Goal: Browse casually

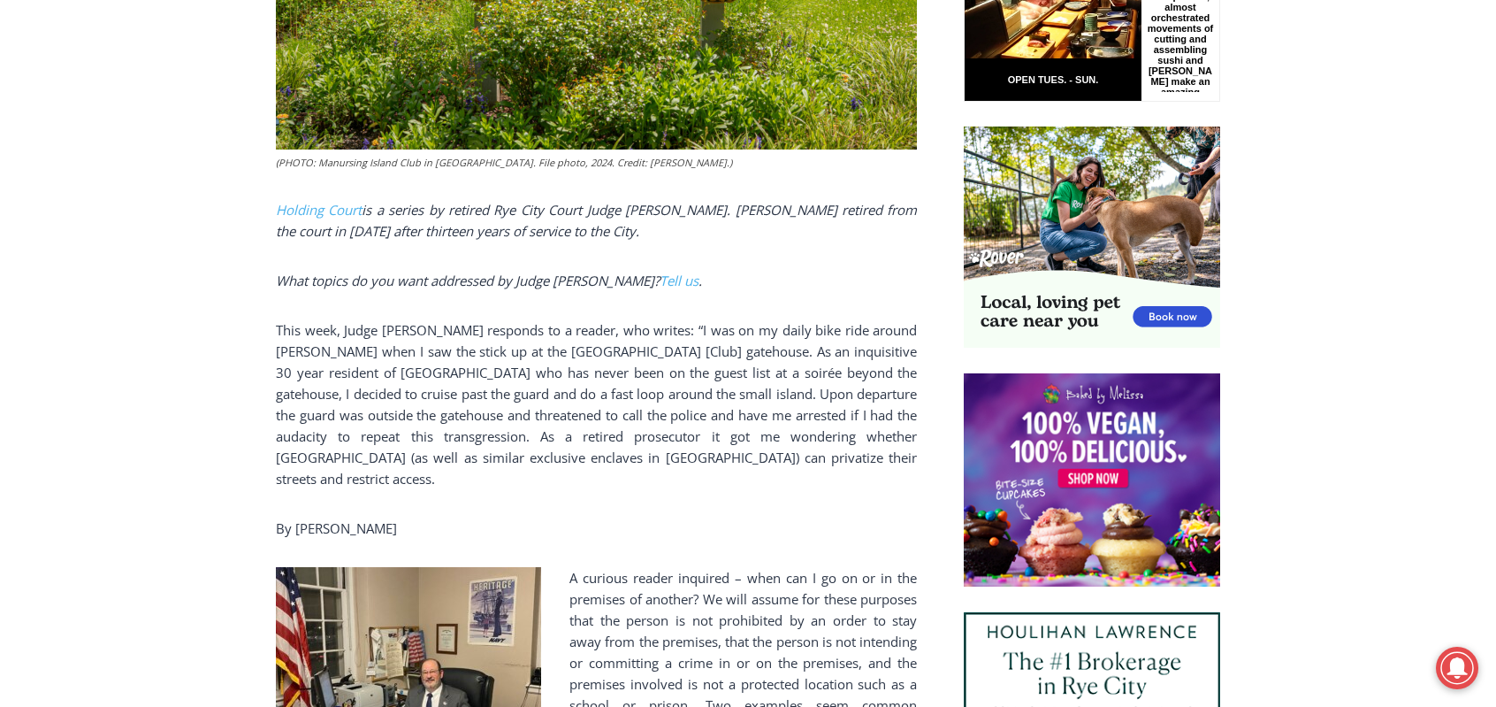
scroll to position [1114, 0]
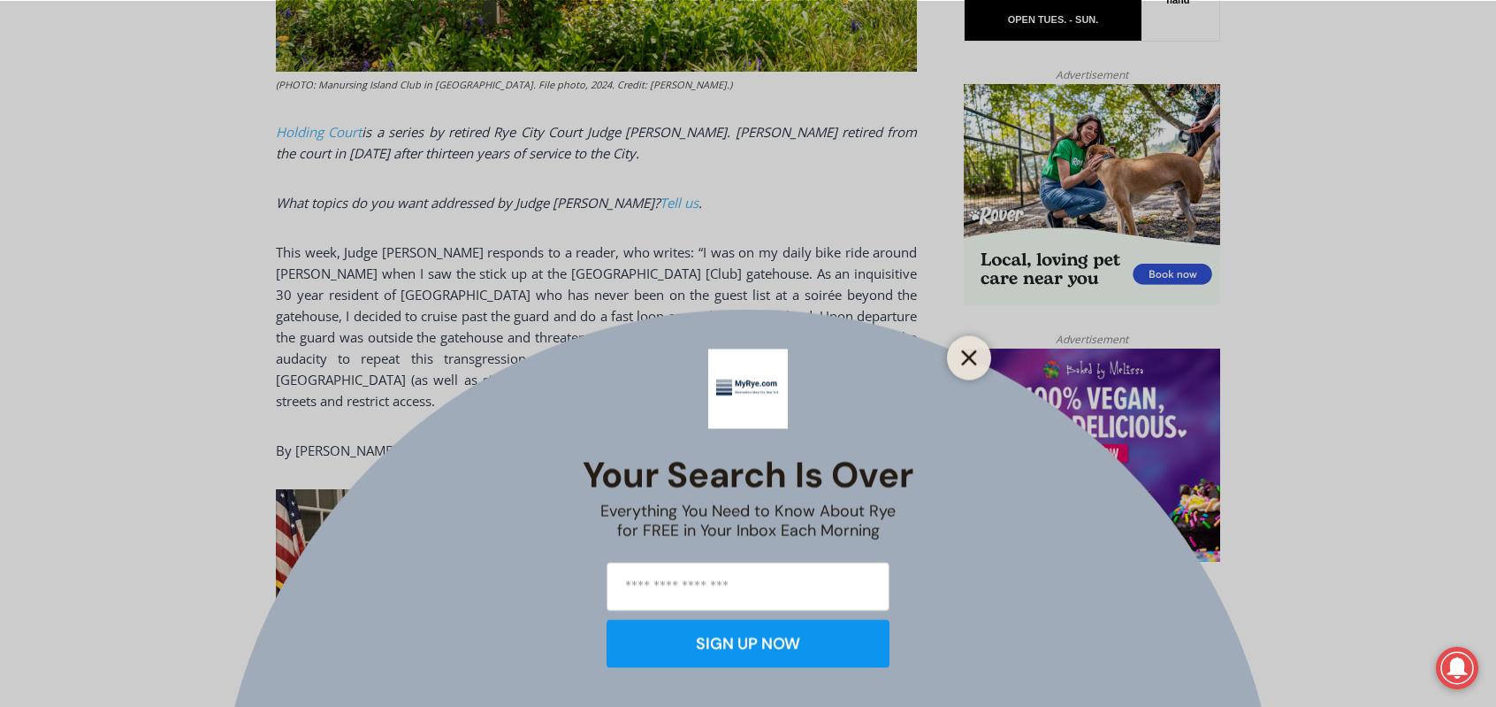
click at [967, 355] on icon "Close" at bounding box center [969, 357] width 16 height 16
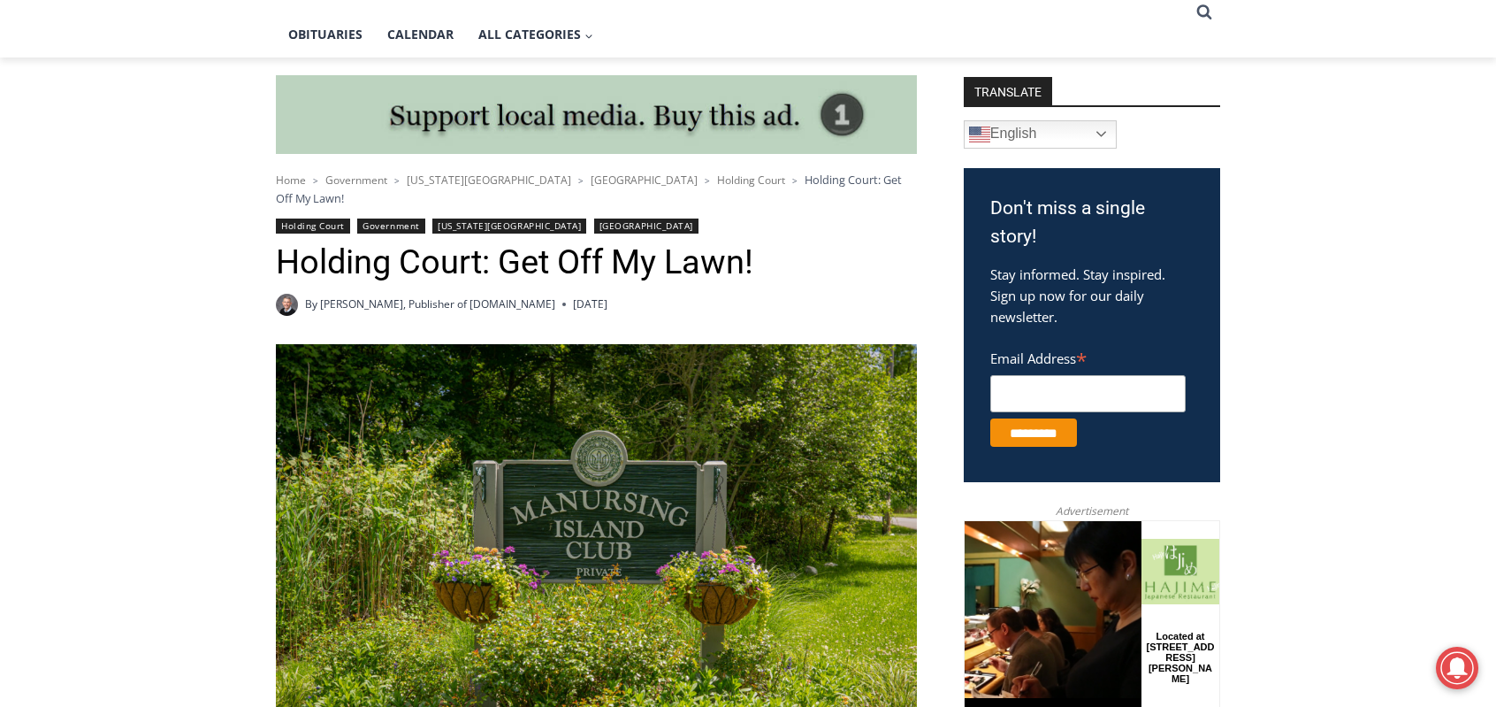
scroll to position [407, 0]
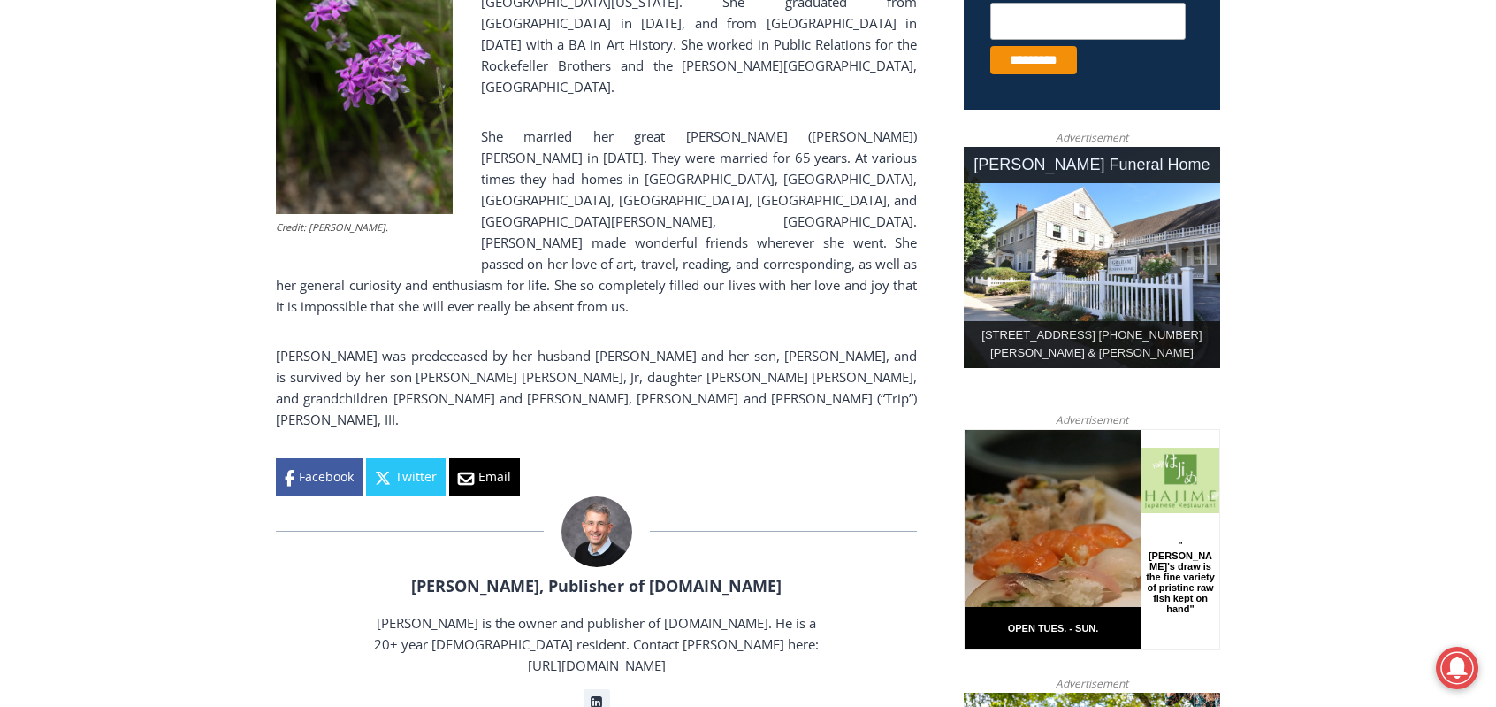
scroll to position [854, 0]
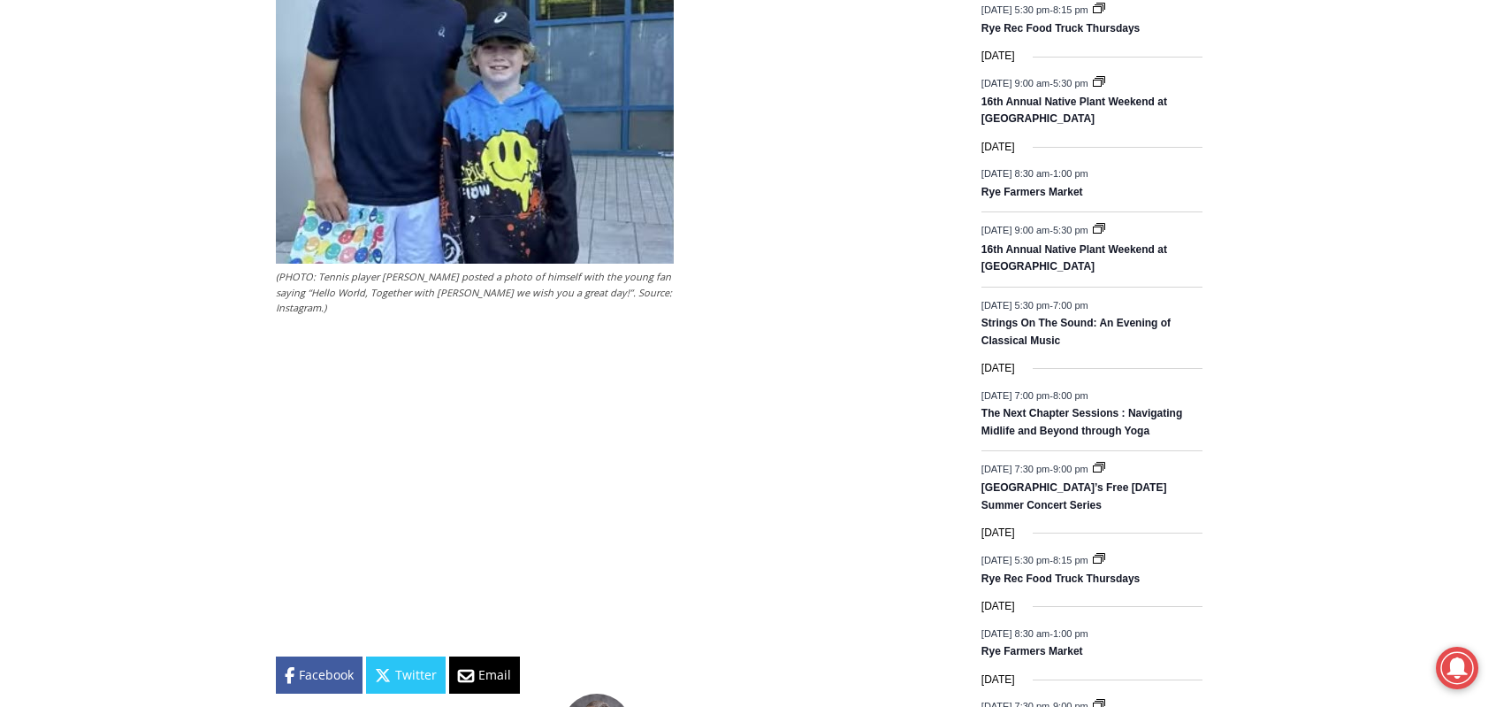
scroll to position [2356, 0]
